Goal: Check status

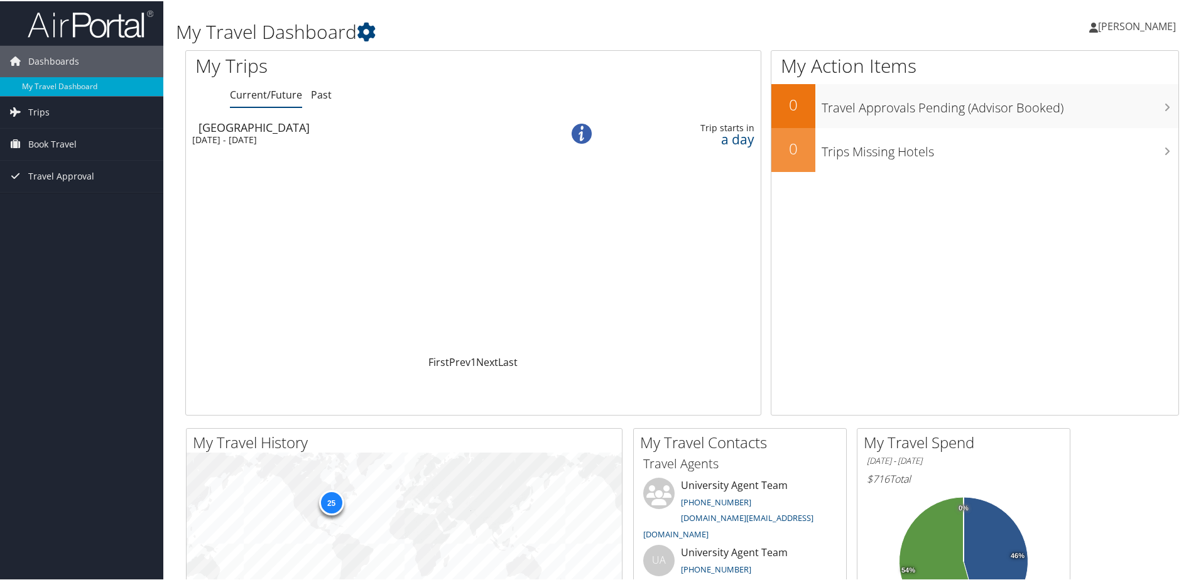
click at [283, 138] on div "Wed 3 Sep 2025 - Sat 6 Sep 2025" at bounding box center [359, 138] width 335 height 11
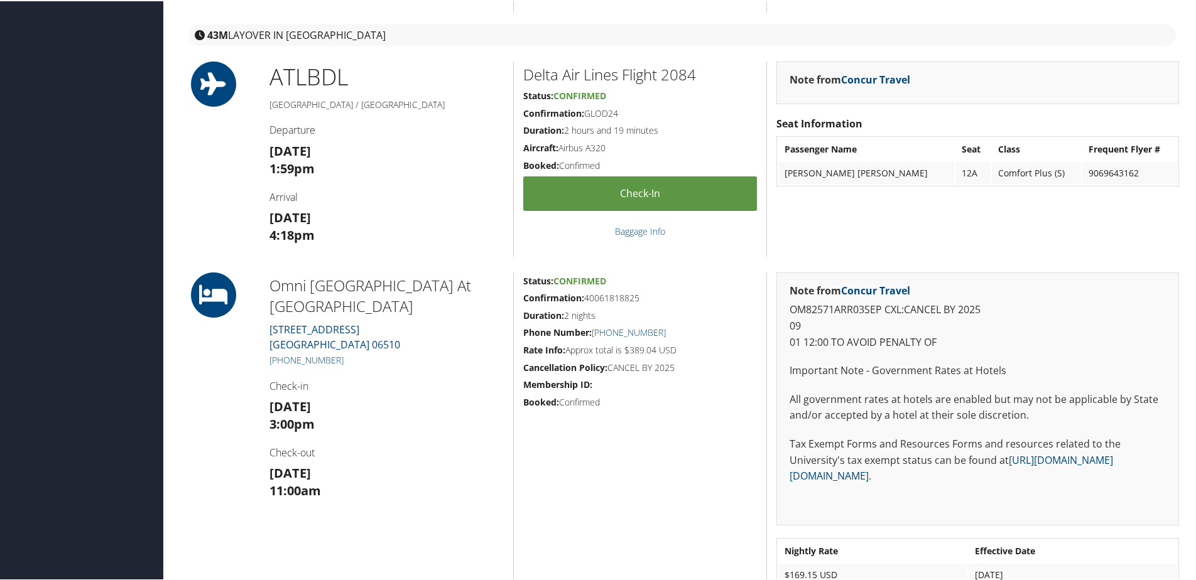
scroll to position [628, 0]
